Goal: Communication & Community: Ask a question

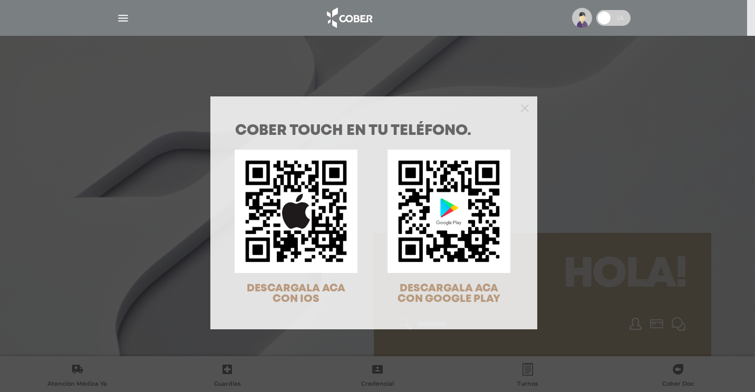
click at [116, 18] on div "COBER TOUCH en tu teléfono. DESCARGALA ACA CON IOS DESCARGALA ACA CON GOOGLE PL…" at bounding box center [377, 196] width 755 height 392
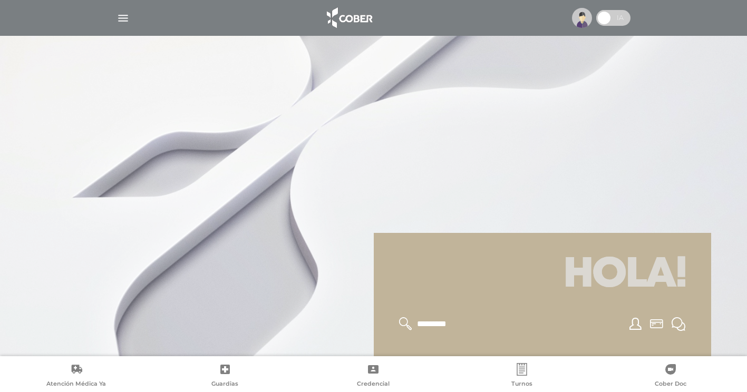
click at [119, 18] on img "button" at bounding box center [122, 18] width 13 height 13
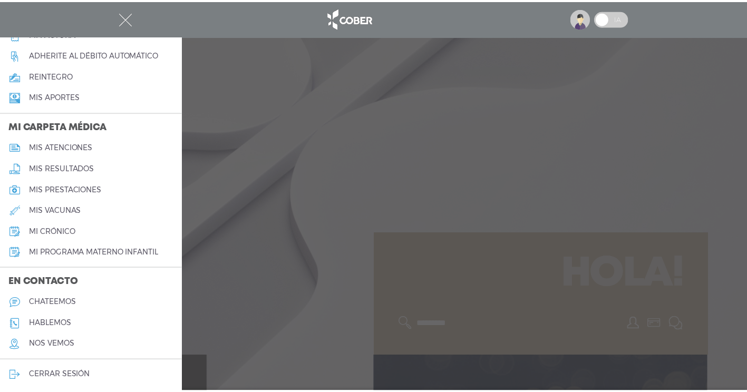
scroll to position [421, 0]
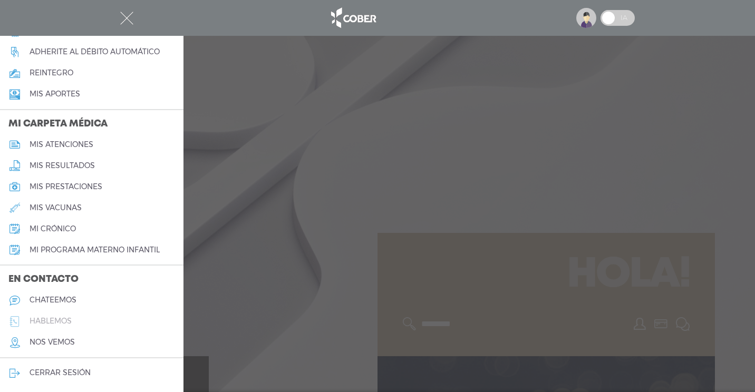
click at [54, 319] on h5 "hablemos" at bounding box center [51, 321] width 42 height 9
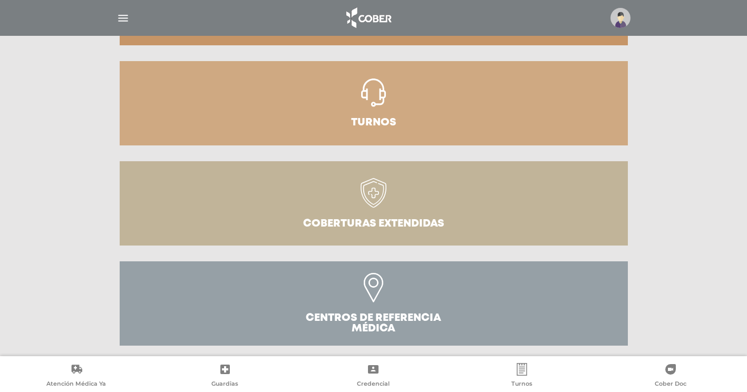
scroll to position [322, 0]
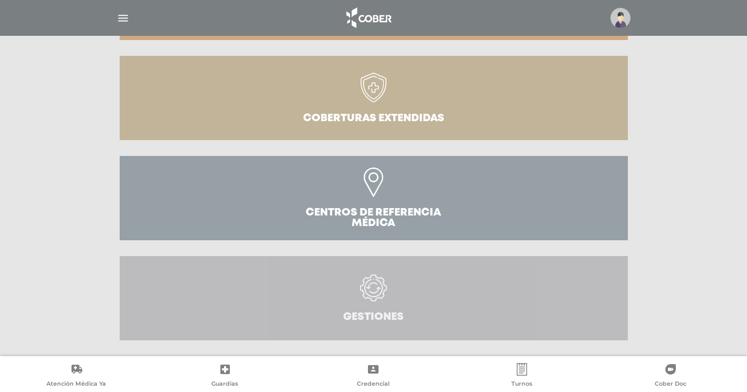
click at [373, 289] on icon at bounding box center [373, 288] width 27 height 27
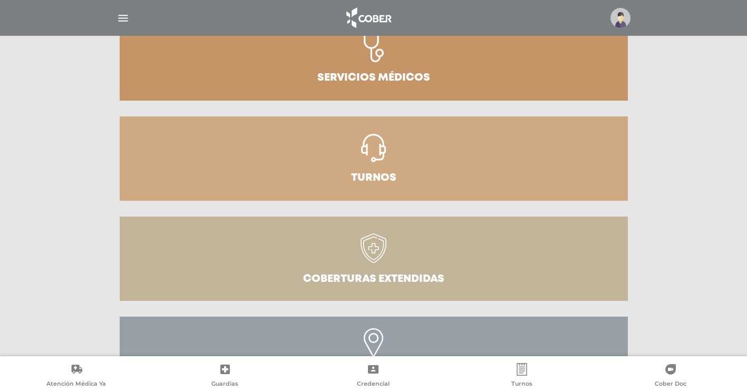
scroll to position [164, 0]
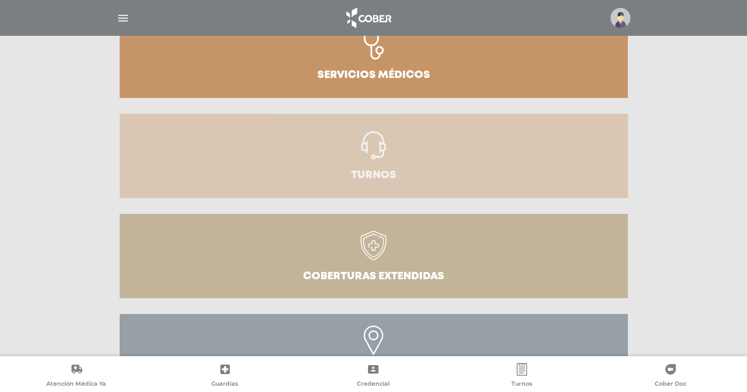
click at [367, 157] on icon at bounding box center [373, 145] width 25 height 28
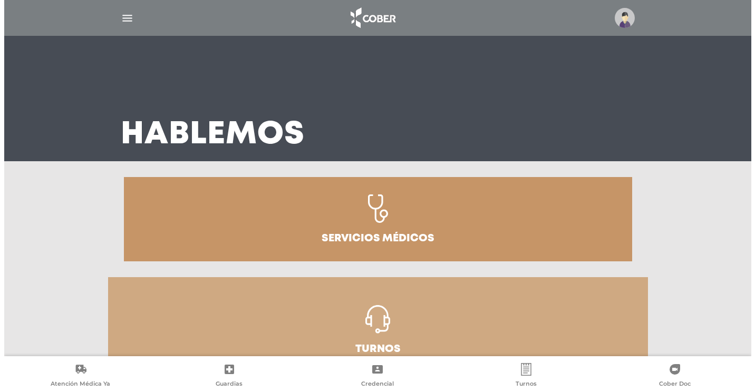
scroll to position [0, 0]
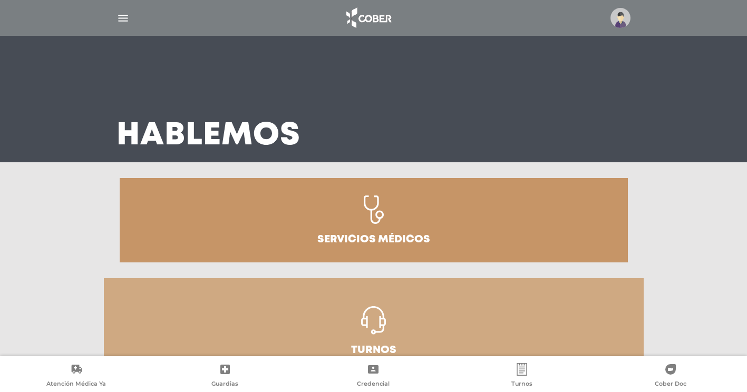
click at [128, 18] on img "button" at bounding box center [122, 18] width 13 height 13
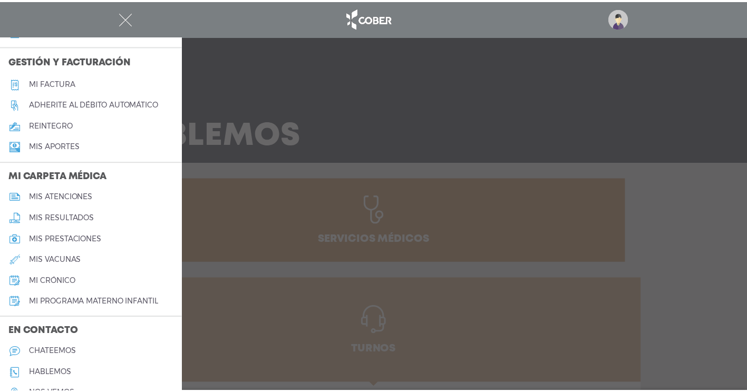
scroll to position [421, 0]
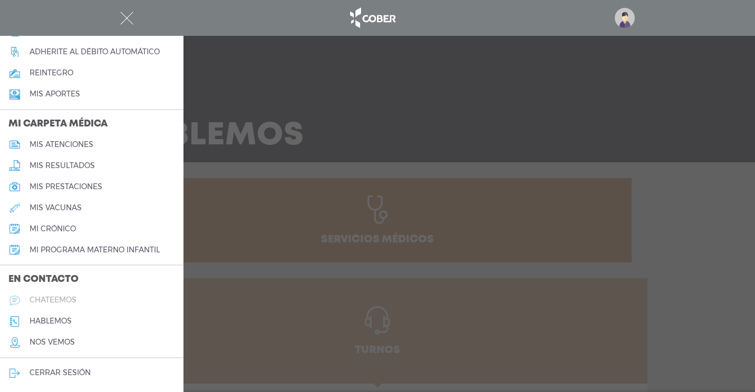
click at [70, 302] on h5 "chateemos" at bounding box center [53, 300] width 47 height 9
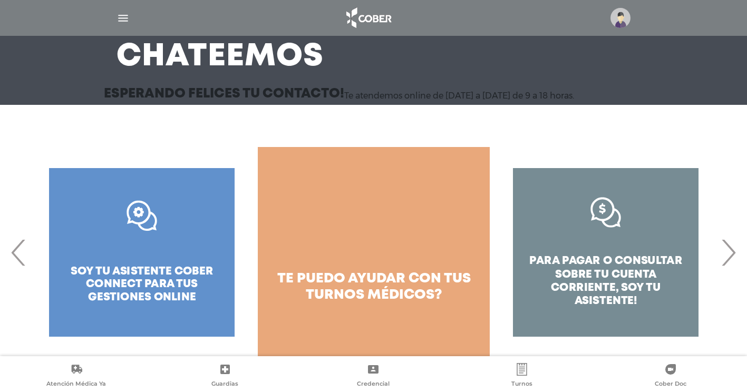
scroll to position [81, 0]
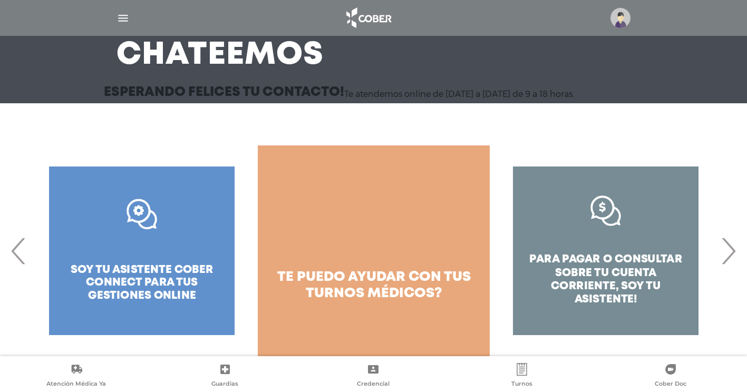
click at [729, 250] on span "›" at bounding box center [728, 250] width 21 height 57
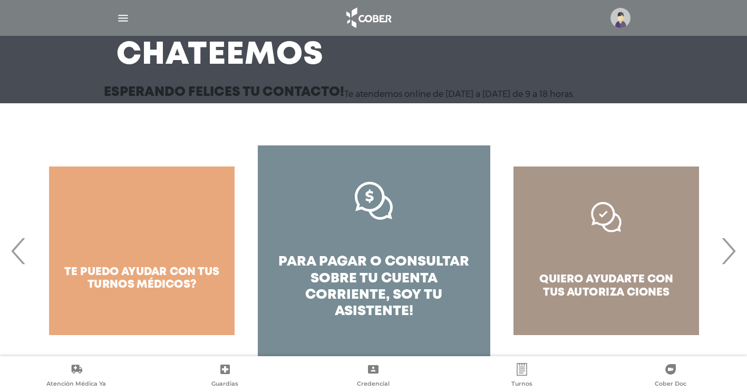
click at [729, 250] on span "›" at bounding box center [728, 250] width 21 height 57
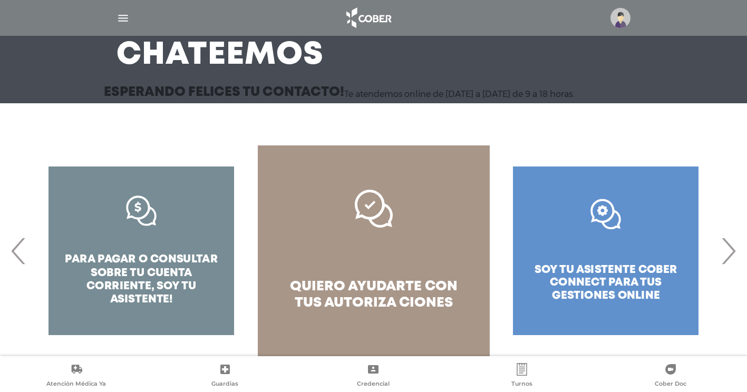
click at [396, 247] on link "quiero ayudarte con tus autoriza ciones" at bounding box center [374, 250] width 232 height 211
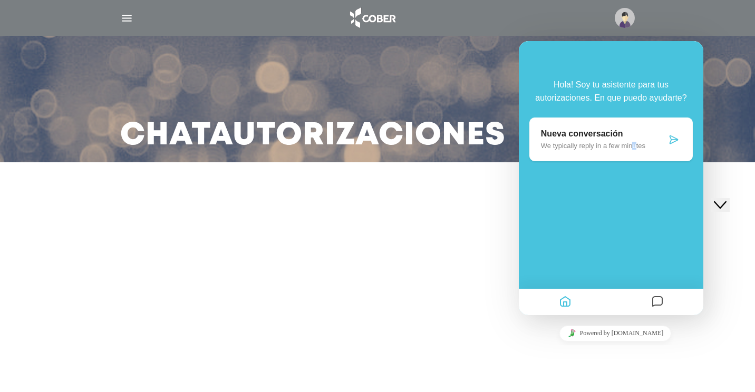
drag, startPoint x: 628, startPoint y: 141, endPoint x: 634, endPoint y: 160, distance: 20.5
click at [634, 160] on div "Nueva conversación We typically reply in a few minutes" at bounding box center [610, 140] width 163 height 44
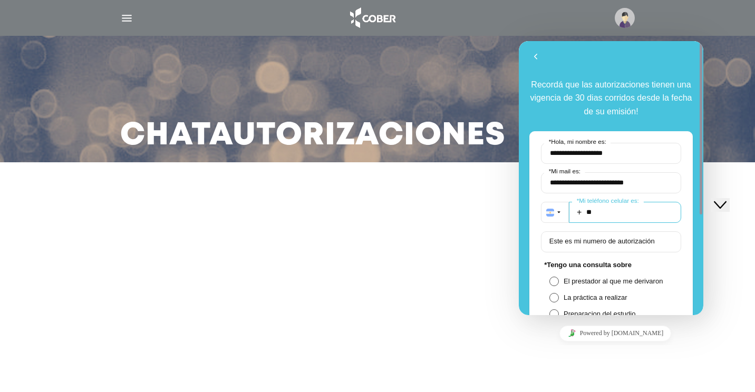
click at [621, 216] on input "**" at bounding box center [625, 212] width 112 height 21
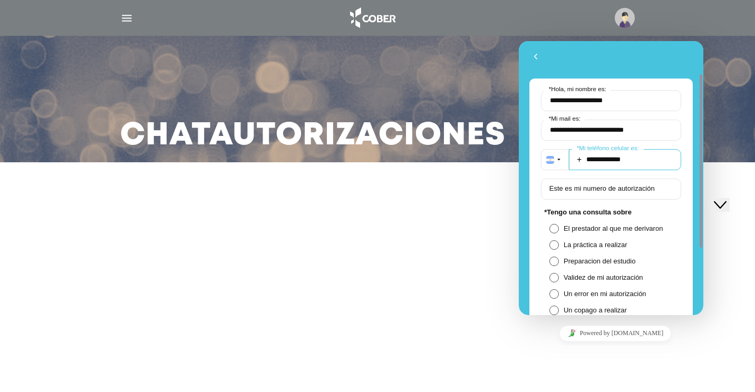
scroll to position [105, 0]
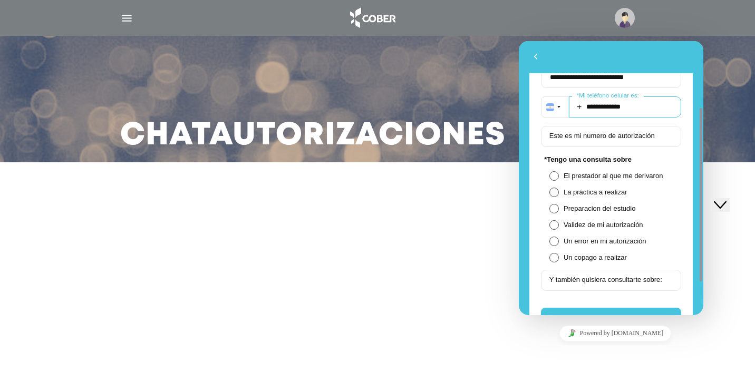
type input "**********"
click at [555, 191] on span at bounding box center [553, 192] width 9 height 9
click at [552, 224] on span at bounding box center [553, 224] width 9 height 9
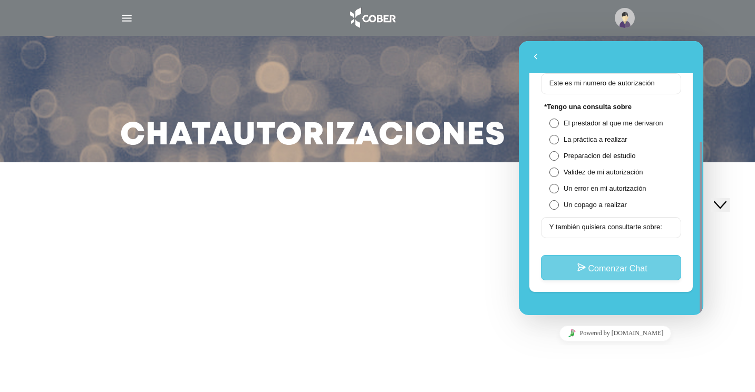
click at [611, 272] on button "Comenzar Chat" at bounding box center [611, 267] width 140 height 25
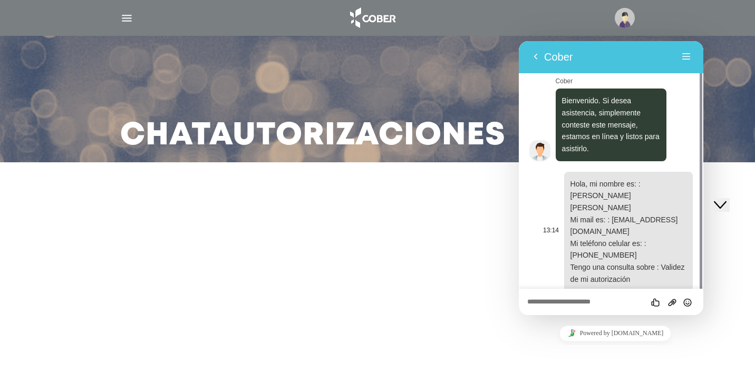
scroll to position [6, 0]
click at [546, 305] on textarea at bounding box center [611, 302] width 168 height 8
click at [543, 305] on textarea at bounding box center [611, 302] width 168 height 8
paste textarea "*******"
type textarea "**********"
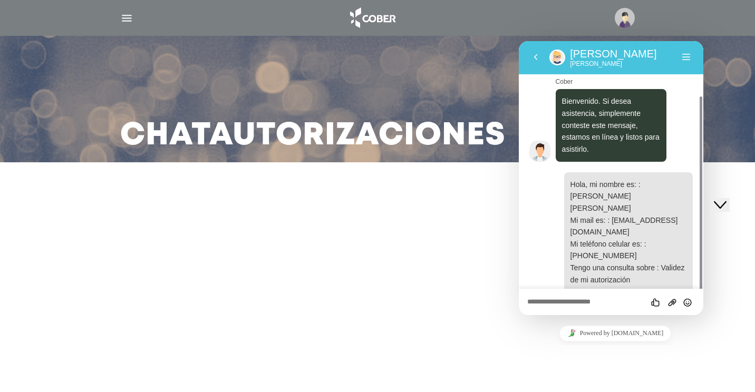
scroll to position [33, 0]
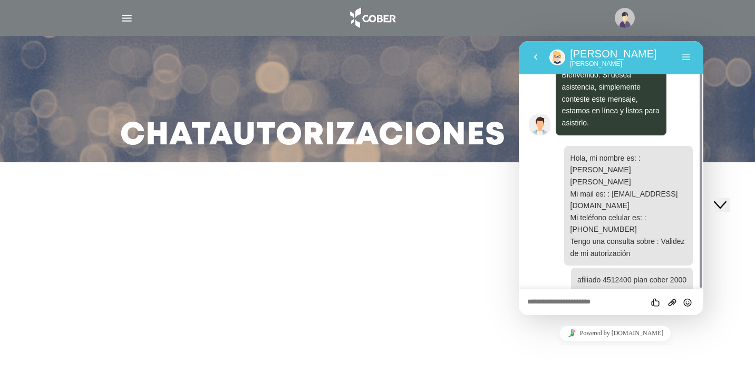
click at [543, 305] on textarea at bounding box center [611, 302] width 168 height 8
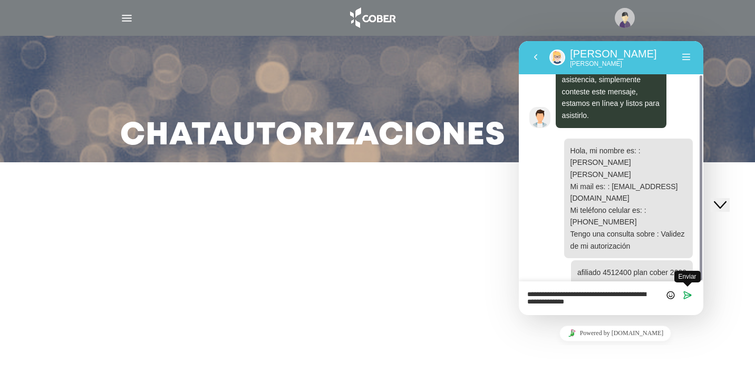
type textarea "**********"
click at [688, 295] on icon "Enviar" at bounding box center [686, 294] width 9 height 9
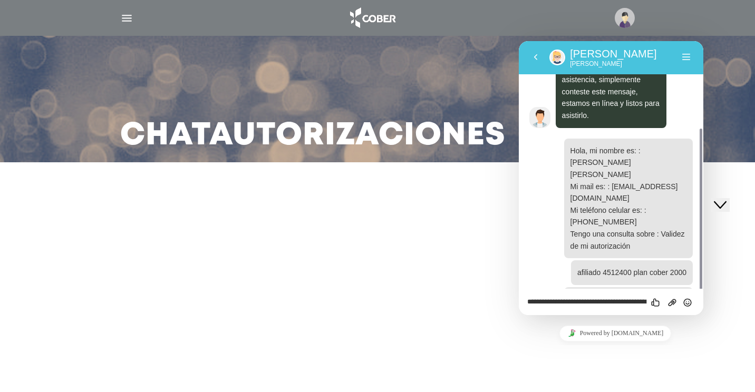
scroll to position [72, 0]
